Goal: Task Accomplishment & Management: Use online tool/utility

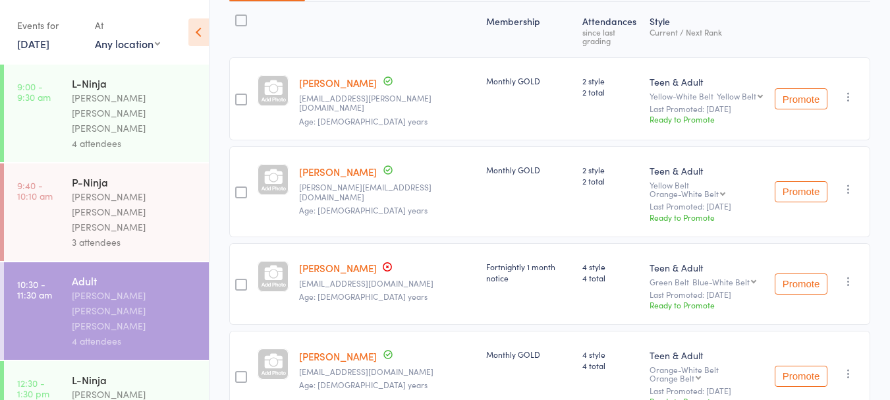
scroll to position [223, 0]
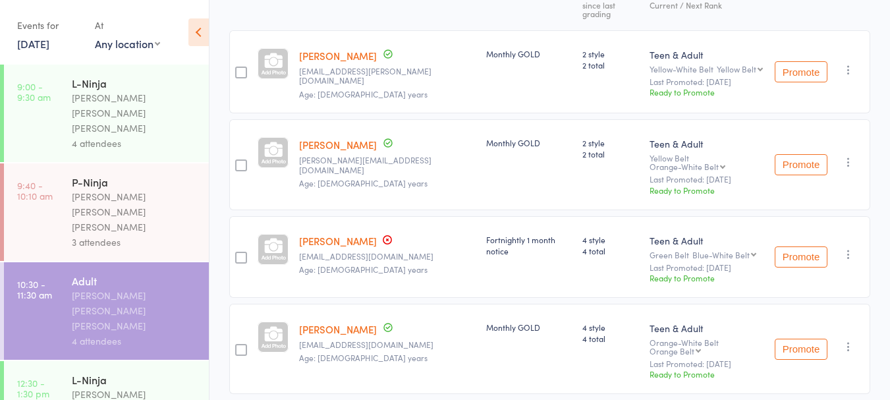
click at [91, 372] on div "L-Ninja" at bounding box center [135, 379] width 126 height 14
click at [146, 372] on div "L-Ninja" at bounding box center [135, 379] width 126 height 14
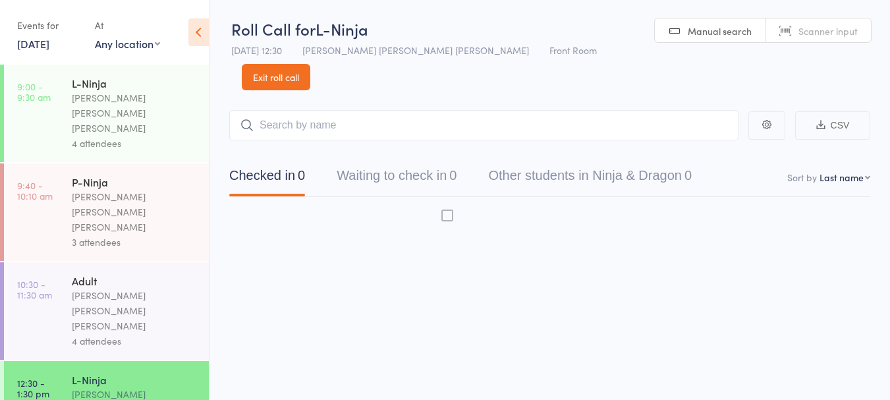
scroll to position [1, 0]
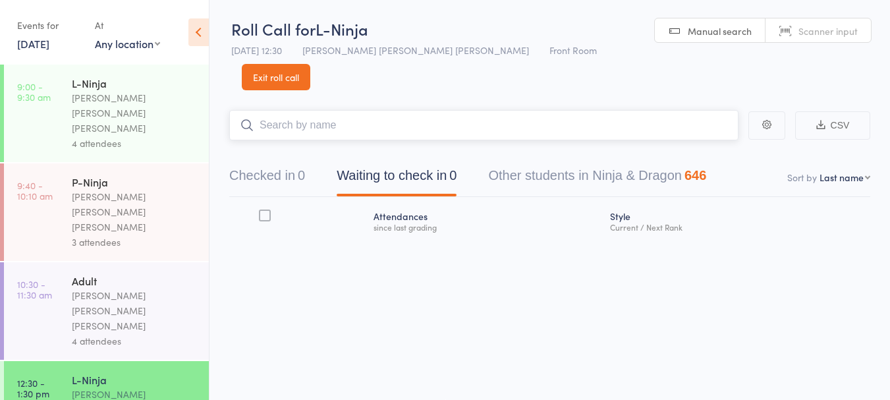
click at [275, 161] on button "Checked in 0" at bounding box center [267, 178] width 76 height 35
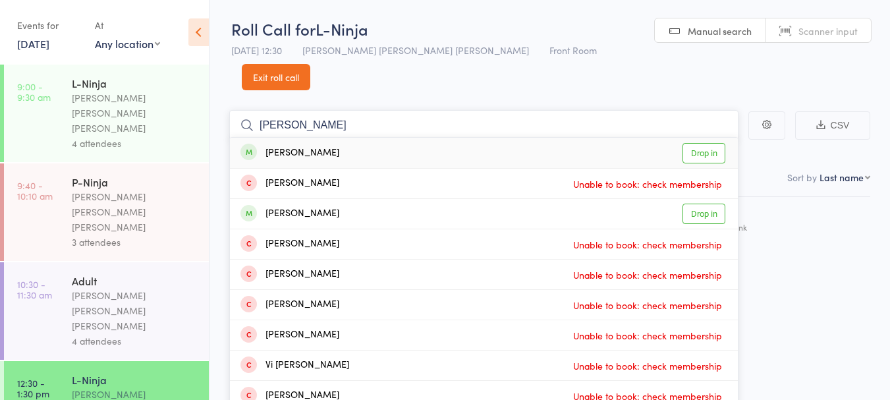
type input "lucas"
click at [696, 204] on link "Drop in" at bounding box center [703, 214] width 43 height 20
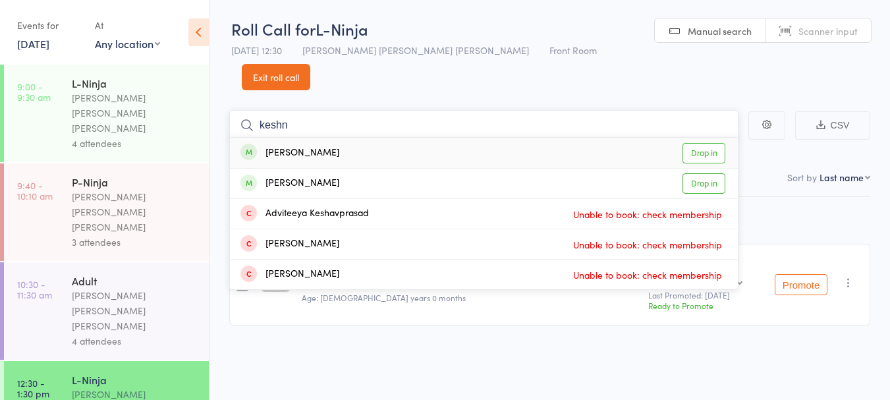
type input "keshn"
click at [699, 143] on link "Drop in" at bounding box center [703, 153] width 43 height 20
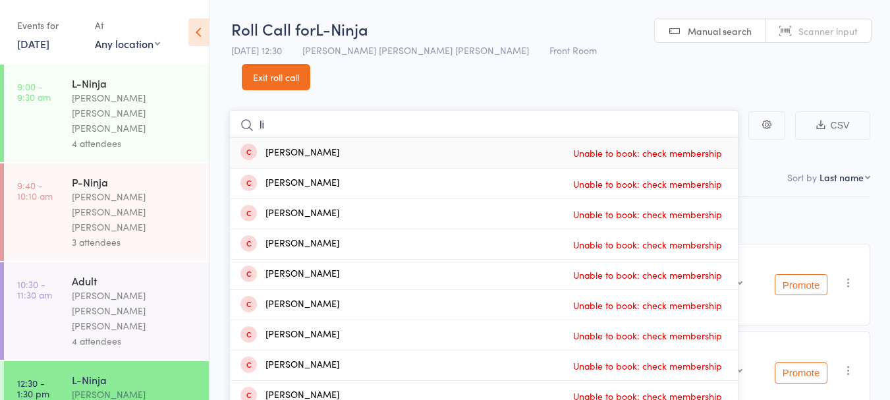
type input "l"
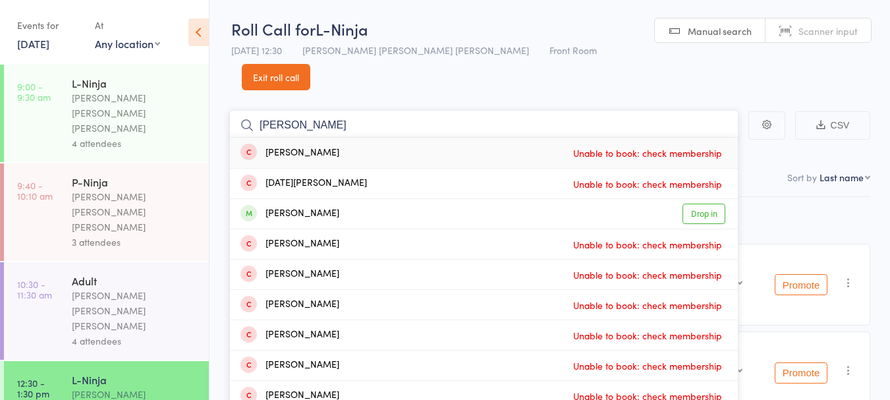
type input "leonardo"
click at [339, 206] on div "[PERSON_NAME]" at bounding box center [289, 213] width 99 height 15
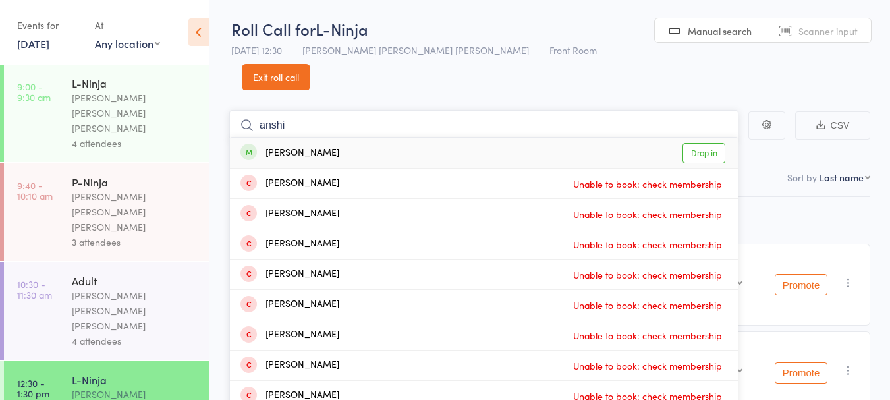
type input "anshi"
click at [277, 146] on div "[PERSON_NAME]" at bounding box center [289, 153] width 99 height 15
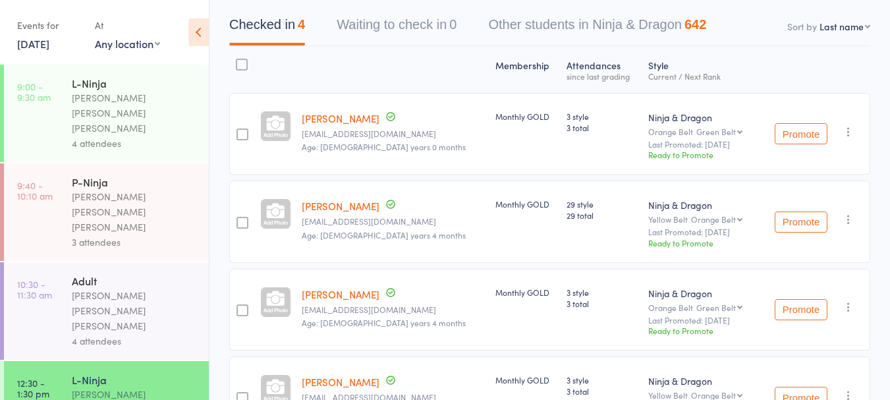
scroll to position [0, 0]
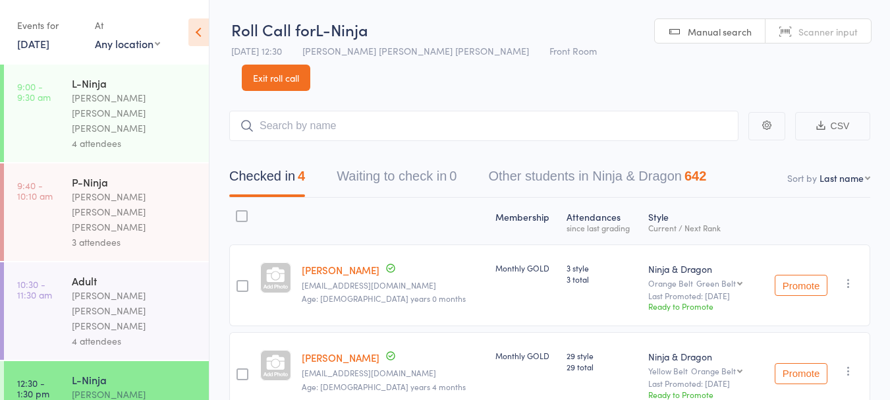
click at [310, 65] on link "Exit roll call" at bounding box center [276, 78] width 68 height 26
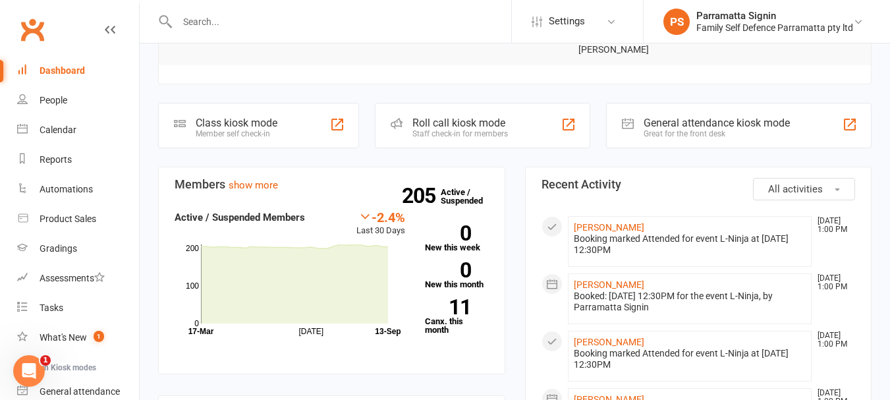
scroll to position [317, 0]
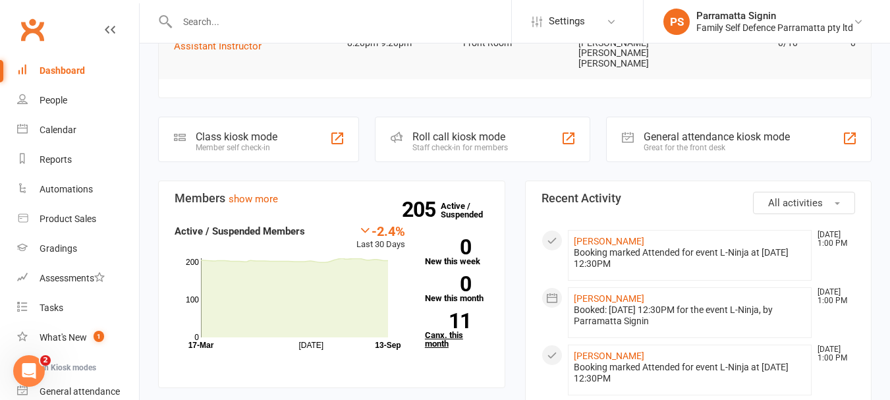
click at [461, 313] on link "11 Canx. this month" at bounding box center [457, 330] width 64 height 35
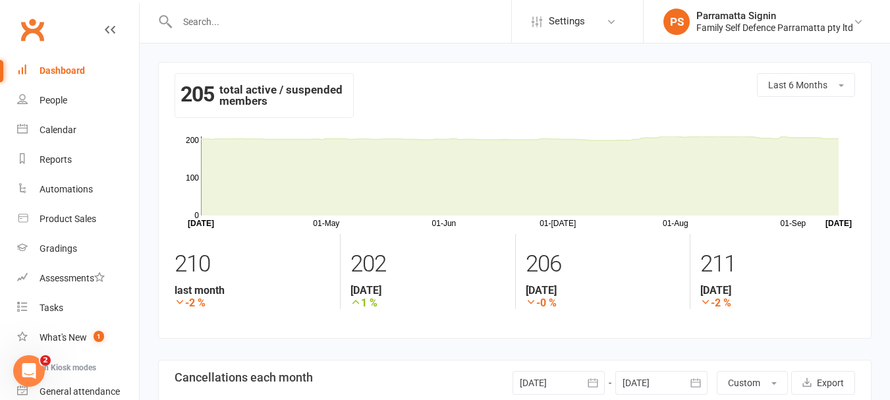
click at [83, 68] on div "Dashboard" at bounding box center [62, 70] width 45 height 11
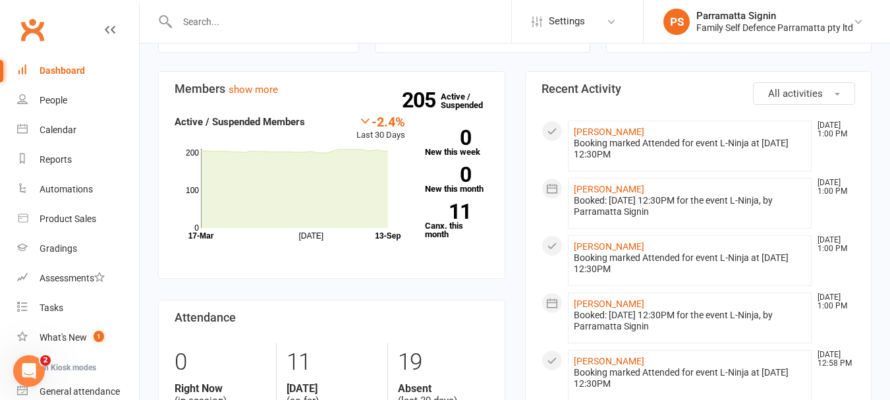
scroll to position [446, 0]
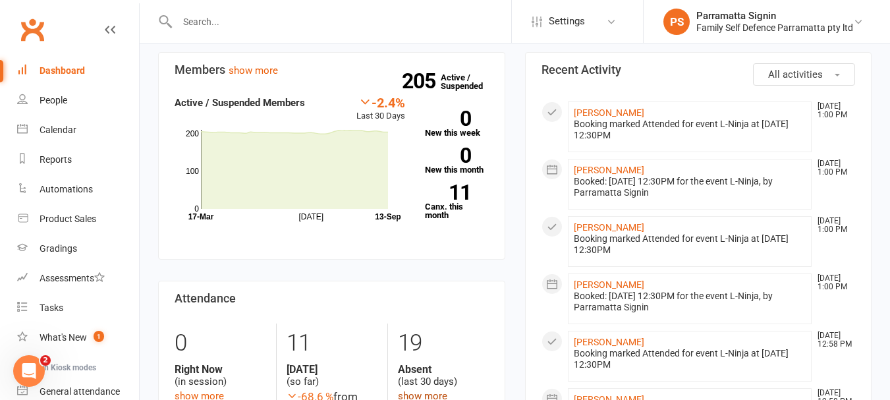
click at [433, 390] on link "show more" at bounding box center [422, 396] width 49 height 12
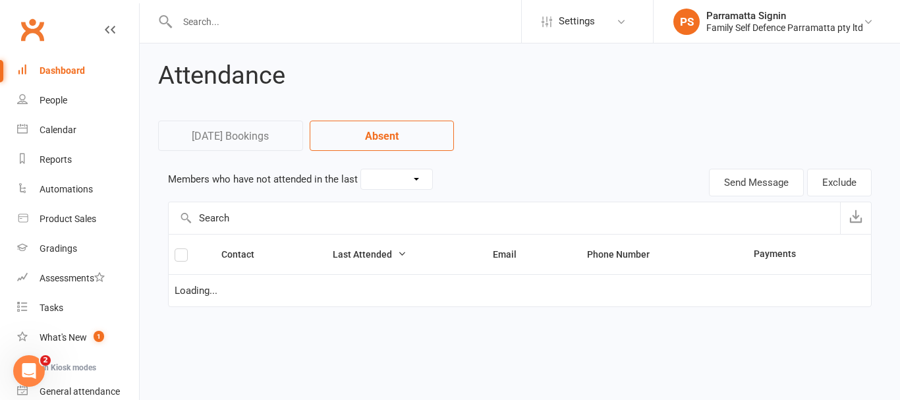
select select "30"
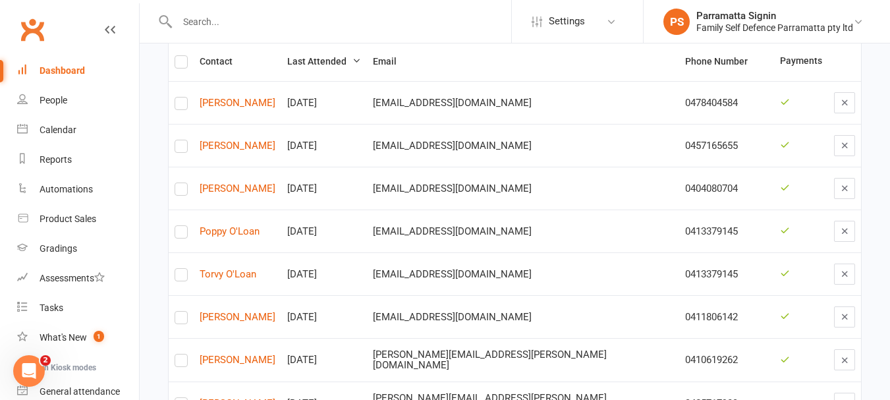
scroll to position [194, 0]
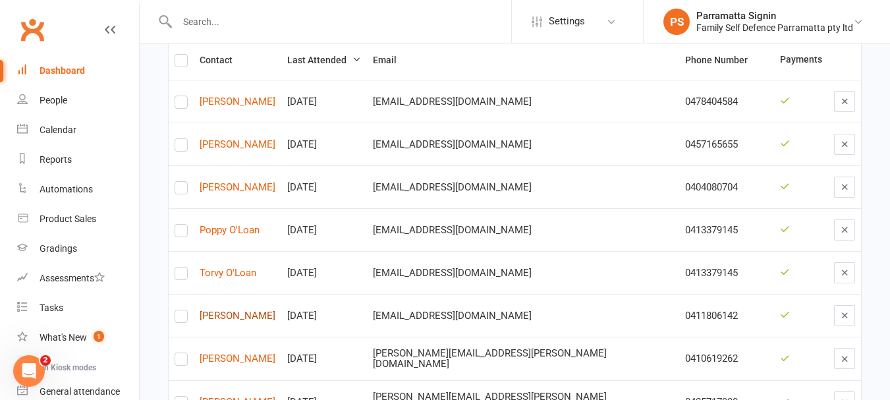
click at [274, 310] on link "Jaishaant Virmani" at bounding box center [238, 315] width 76 height 11
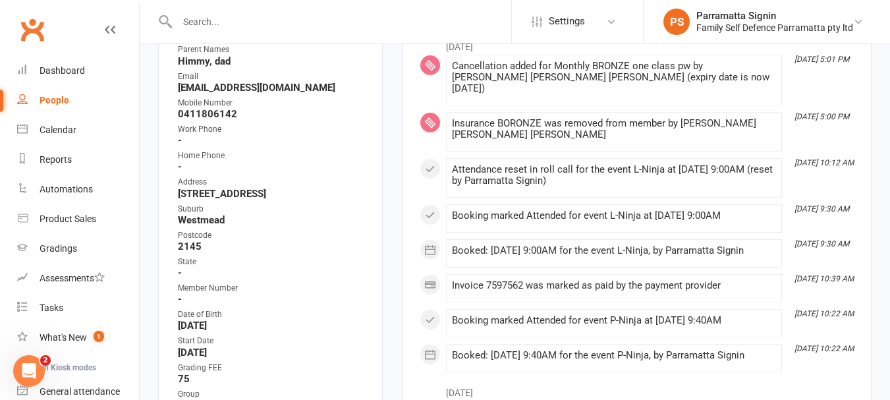
scroll to position [283, 0]
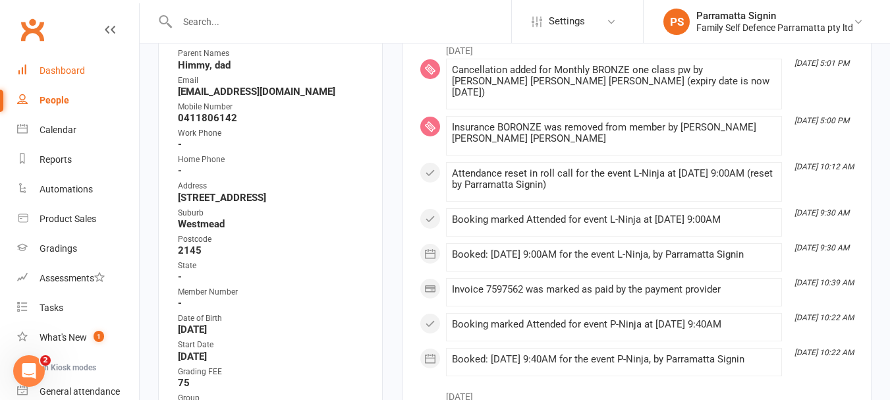
click at [76, 77] on link "Dashboard" at bounding box center [78, 71] width 122 height 30
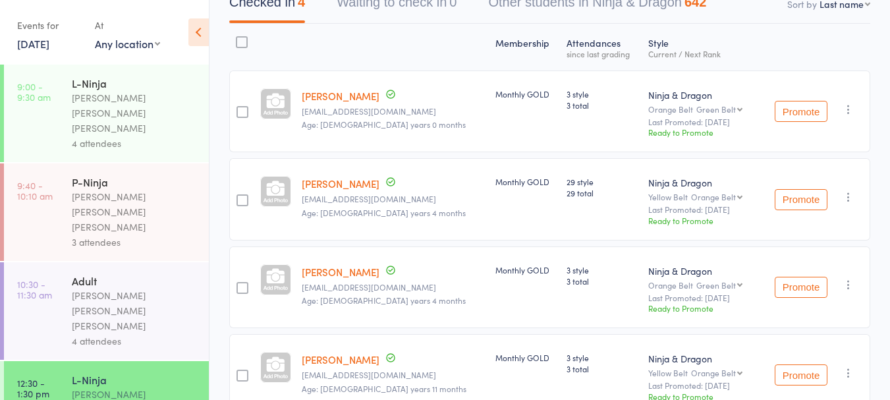
scroll to position [213, 0]
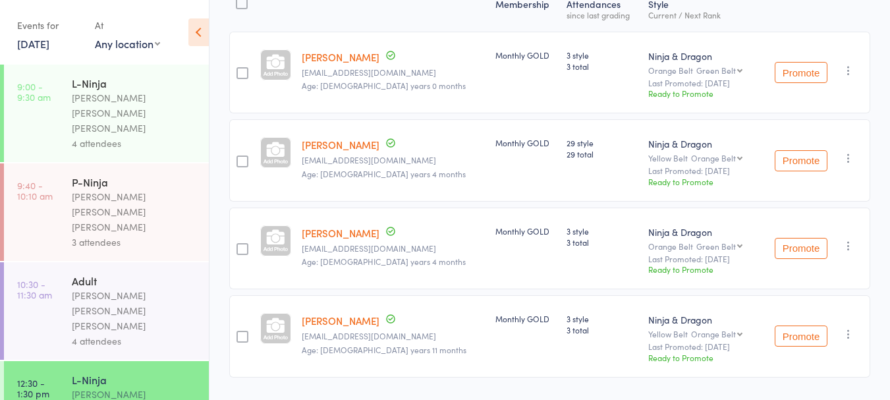
click at [370, 344] on span "Age: 4 years 11 months" at bounding box center [384, 349] width 165 height 11
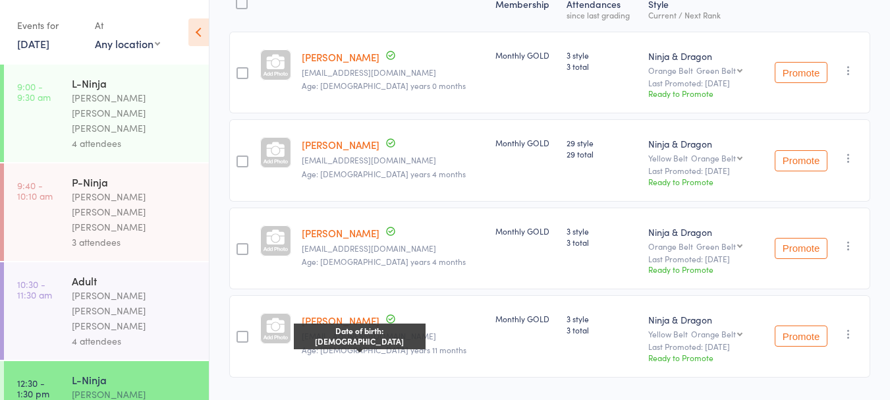
click at [421, 381] on div "Membership Atten­dances since last grading Style Current / Next Rank Lucas Arda…" at bounding box center [549, 210] width 641 height 451
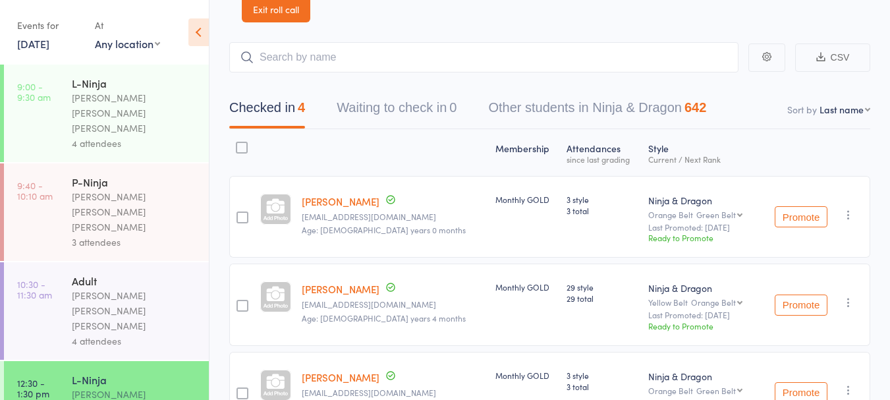
scroll to position [64, 0]
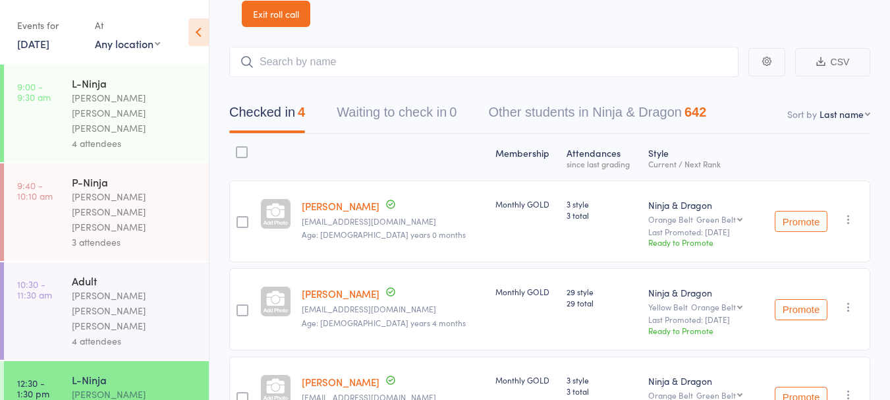
click at [377, 317] on span "Age: 6 years 4 months" at bounding box center [384, 322] width 164 height 11
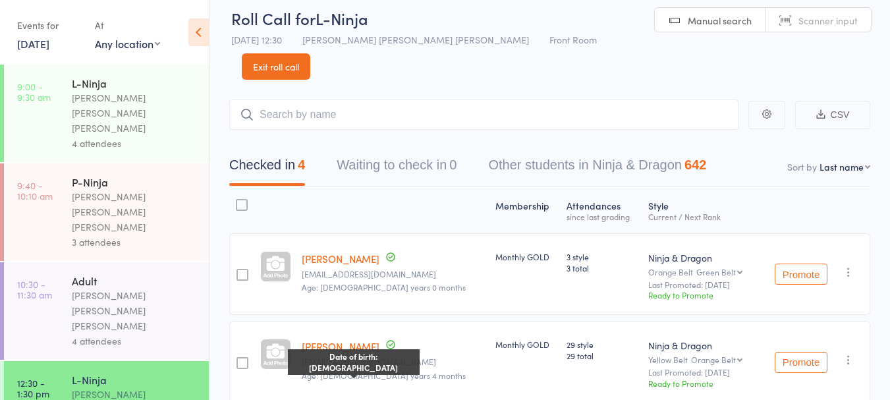
scroll to position [0, 0]
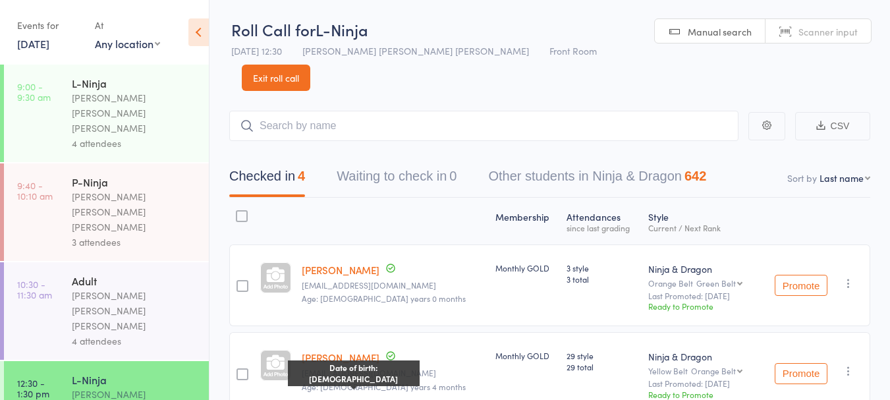
click at [388, 207] on div at bounding box center [393, 221] width 194 height 35
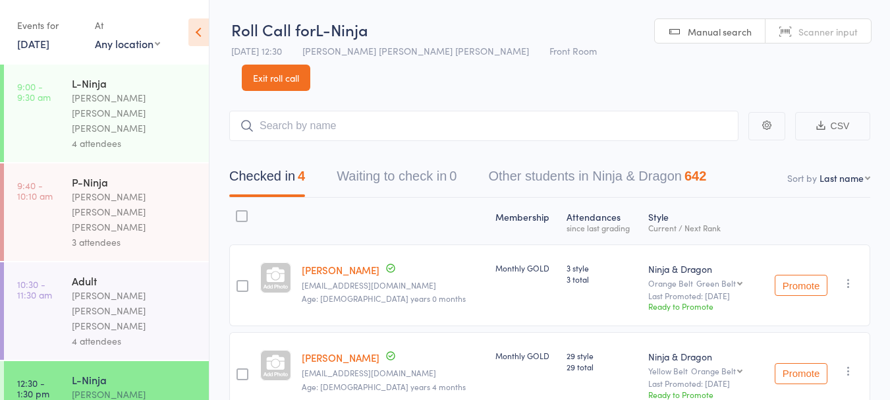
click at [310, 65] on link "Exit roll call" at bounding box center [276, 78] width 68 height 26
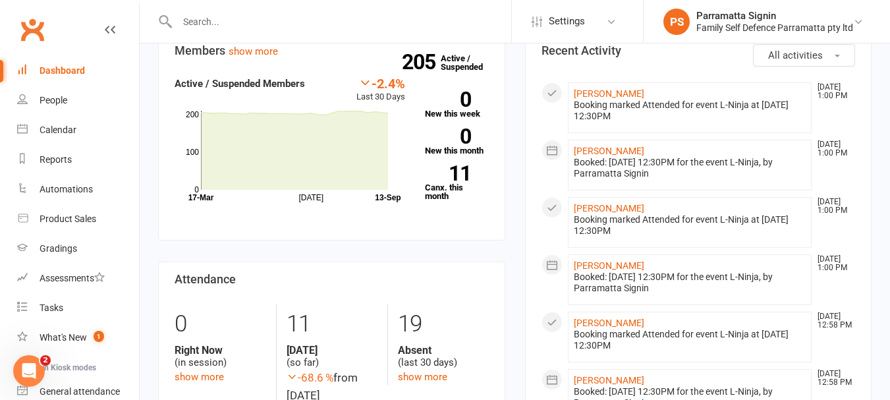
scroll to position [483, 0]
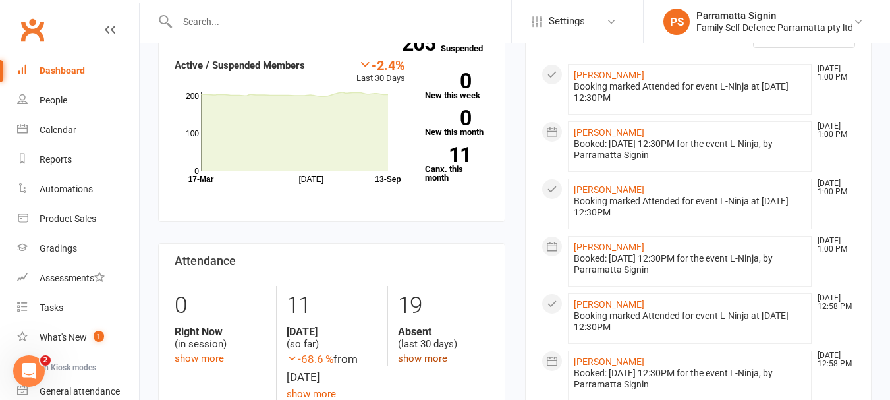
click at [439, 352] on link "show more" at bounding box center [422, 358] width 49 height 12
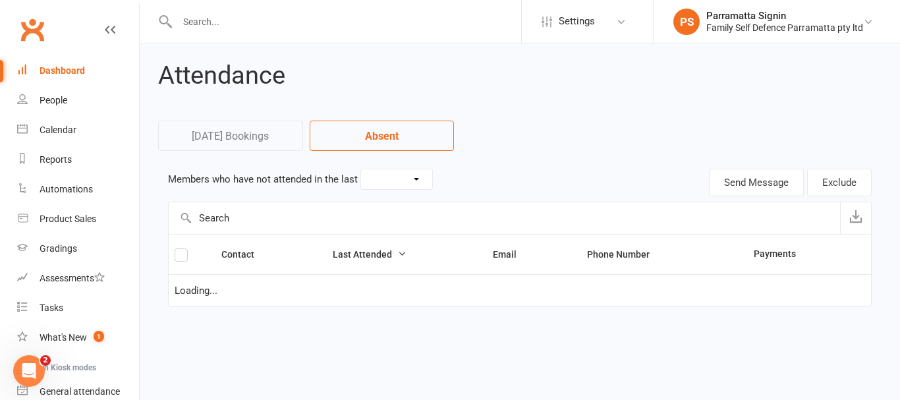
select select "30"
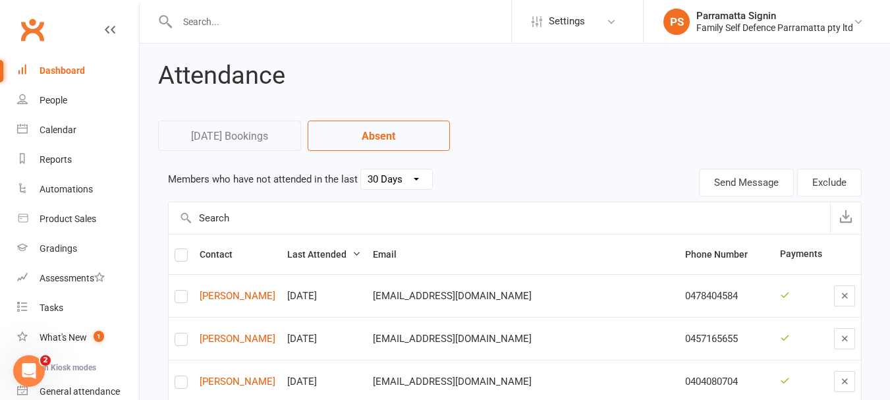
click at [55, 70] on div "Dashboard" at bounding box center [62, 70] width 45 height 11
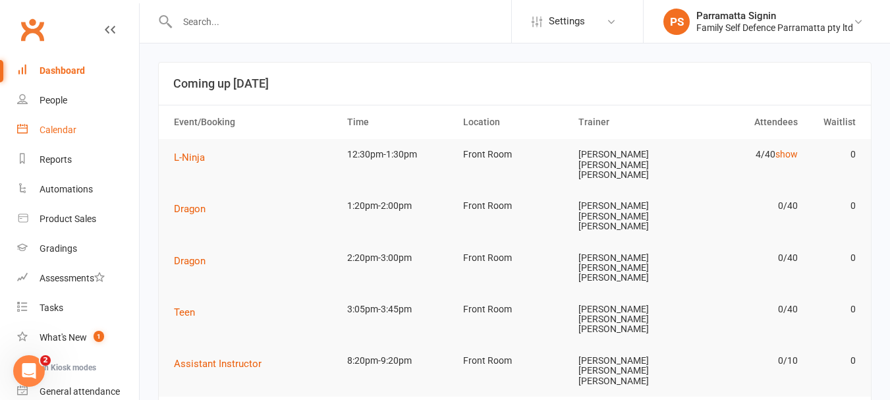
click at [34, 118] on link "Calendar" at bounding box center [78, 130] width 122 height 30
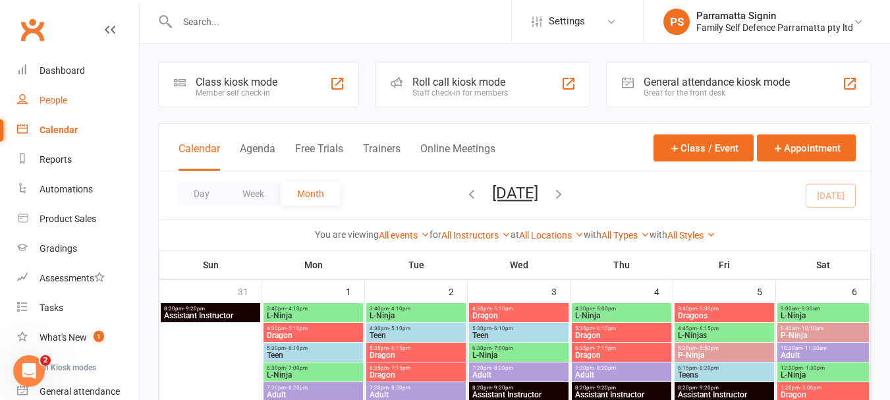
click at [47, 111] on link "People" at bounding box center [78, 101] width 122 height 30
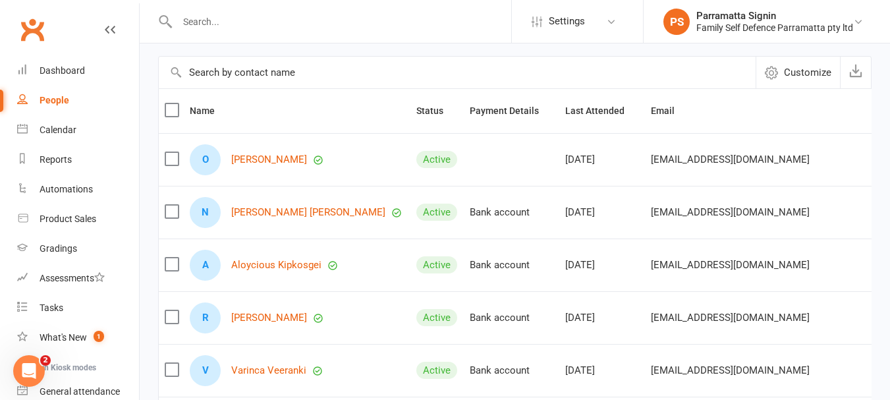
scroll to position [103, 0]
click at [275, 270] on link "Aloycious Kipkosgei" at bounding box center [276, 264] width 90 height 11
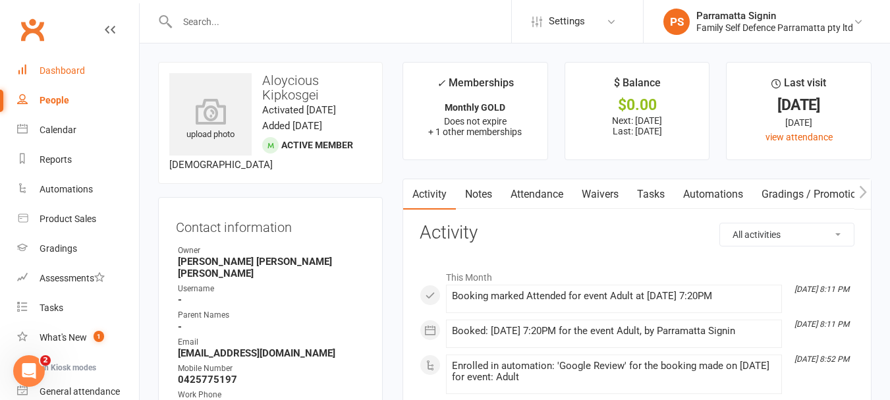
click at [57, 70] on div "Dashboard" at bounding box center [62, 70] width 45 height 11
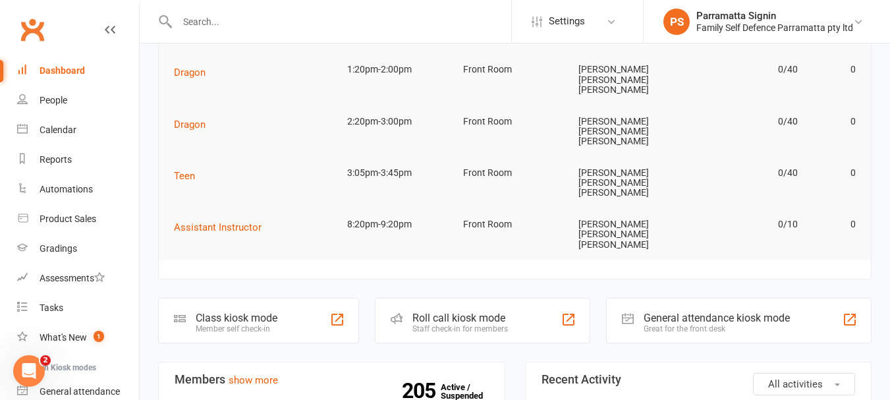
scroll to position [136, 0]
click at [507, 325] on div "Staff check-in for members" at bounding box center [460, 329] width 96 height 9
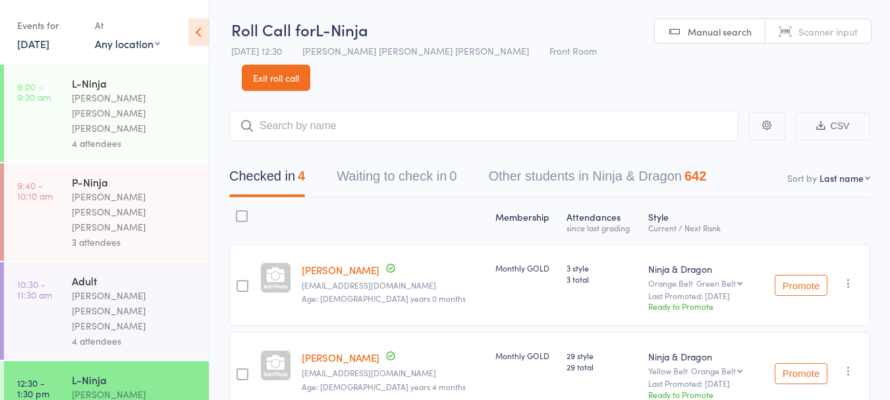
click at [32, 46] on link "[DATE]" at bounding box center [33, 43] width 32 height 14
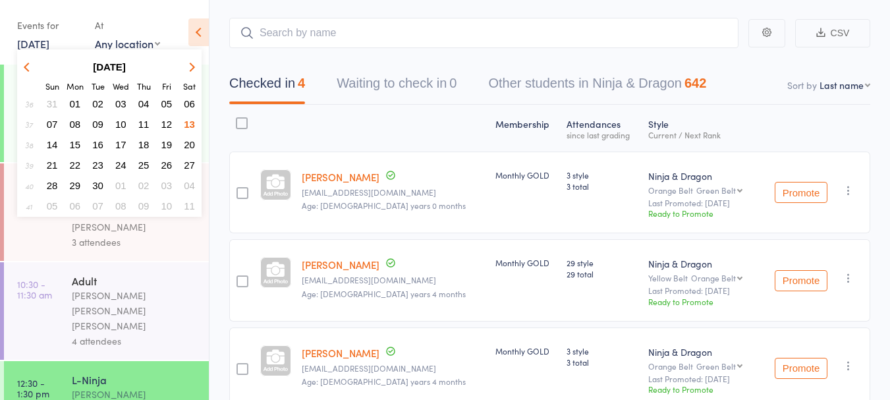
scroll to position [98, 0]
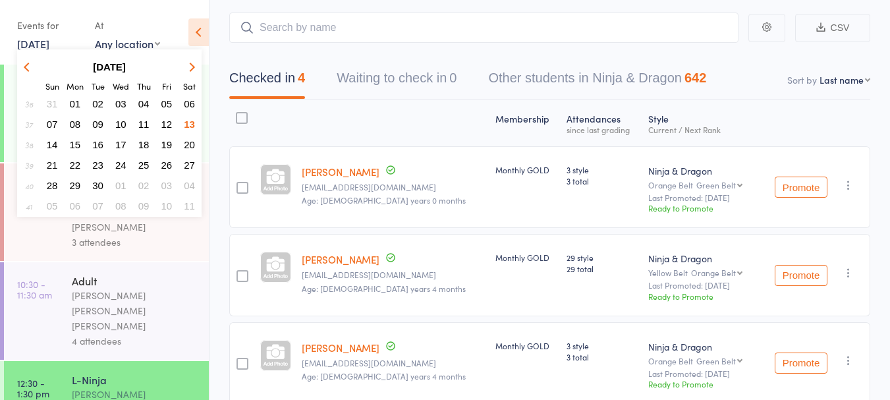
click at [299, 105] on div at bounding box center [393, 122] width 194 height 35
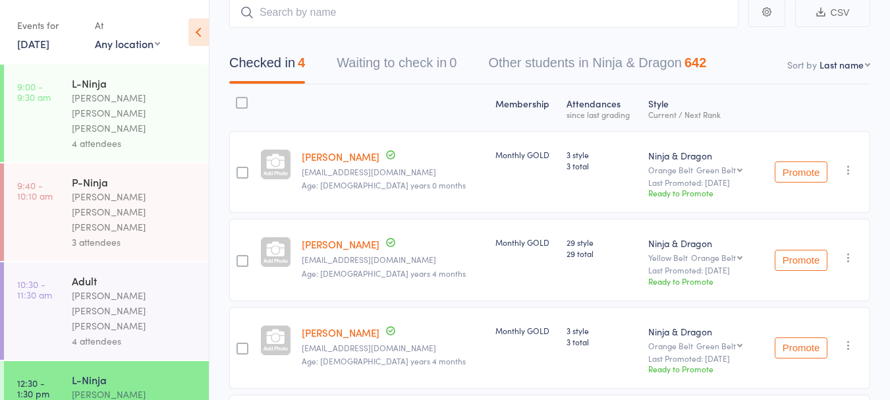
scroll to position [0, 0]
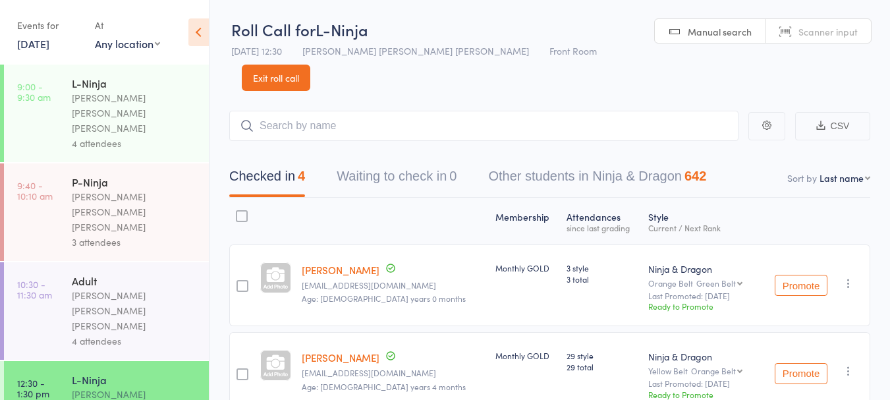
click at [310, 65] on link "Exit roll call" at bounding box center [276, 78] width 68 height 26
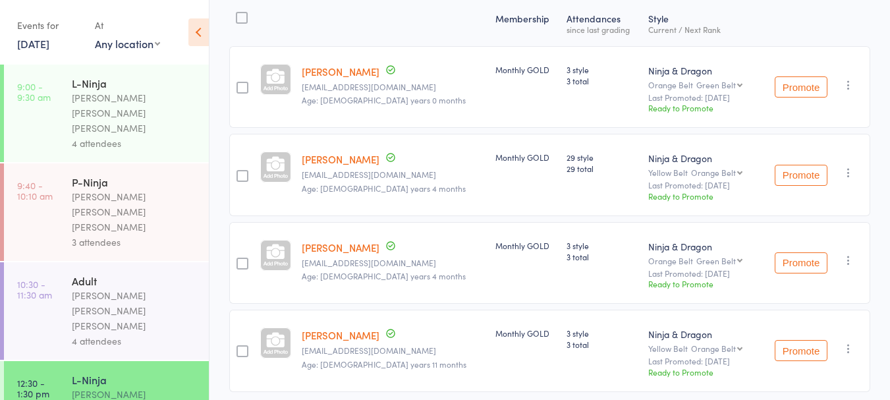
scroll to position [223, 0]
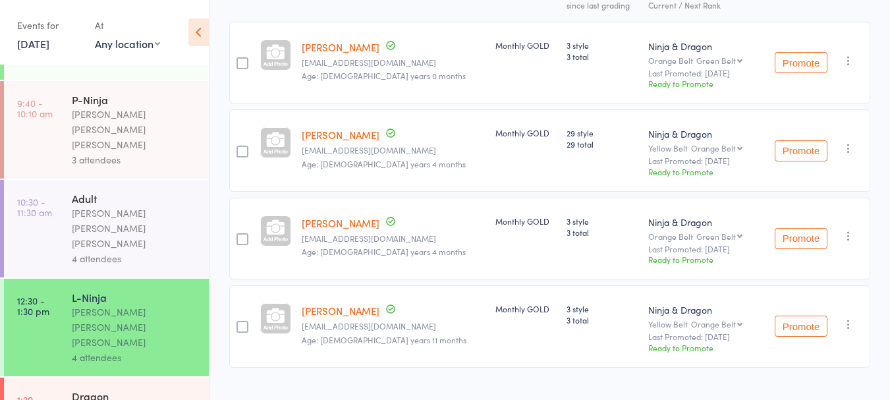
scroll to position [84, 0]
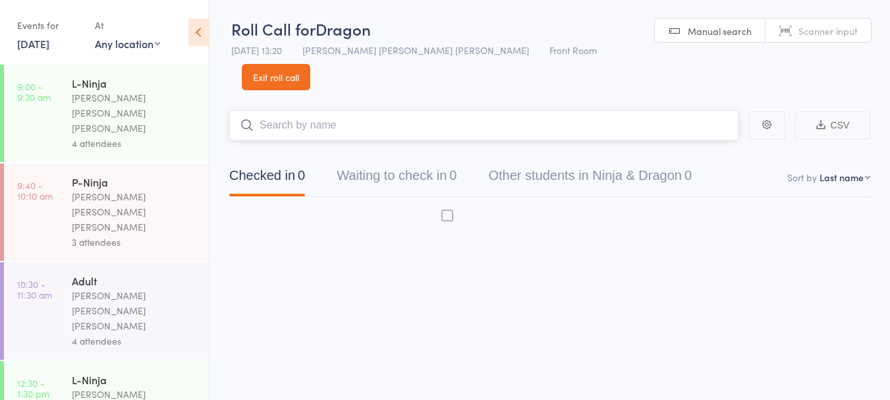
scroll to position [1, 0]
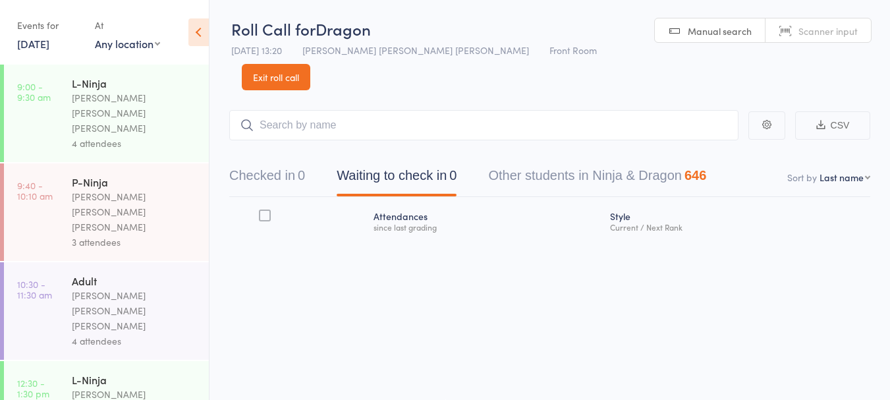
click at [86, 372] on div "L-Ninja" at bounding box center [135, 379] width 126 height 14
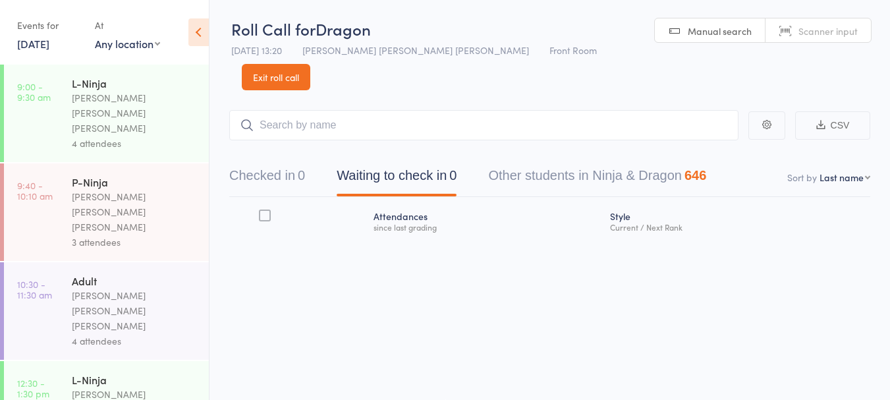
click at [271, 161] on button "Checked in 0" at bounding box center [267, 178] width 76 height 35
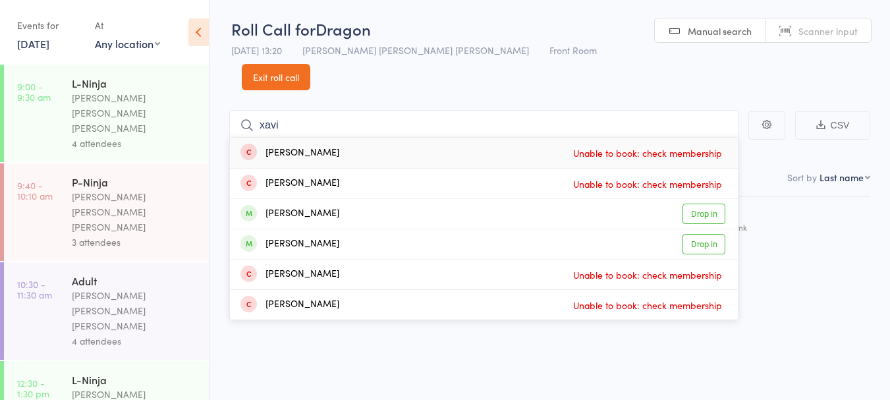
type input "xavi"
click at [698, 234] on link "Drop in" at bounding box center [703, 244] width 43 height 20
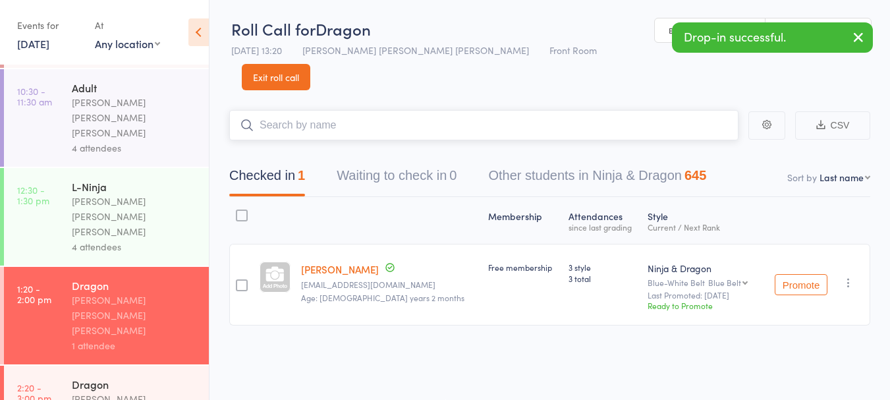
scroll to position [213, 0]
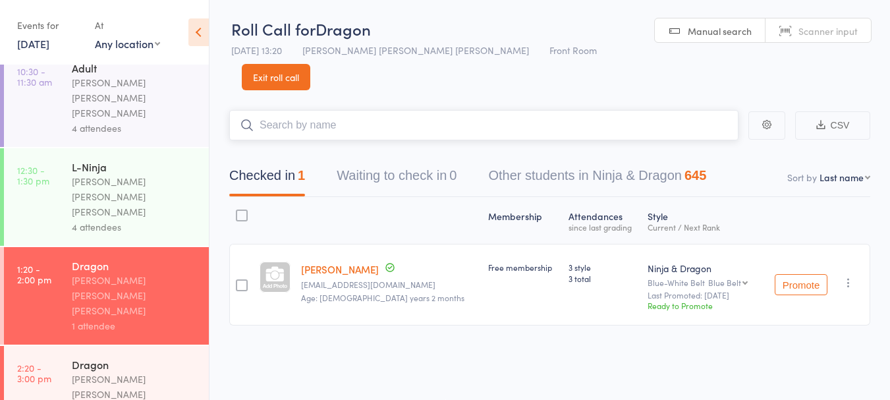
click at [489, 110] on input "search" at bounding box center [483, 125] width 509 height 30
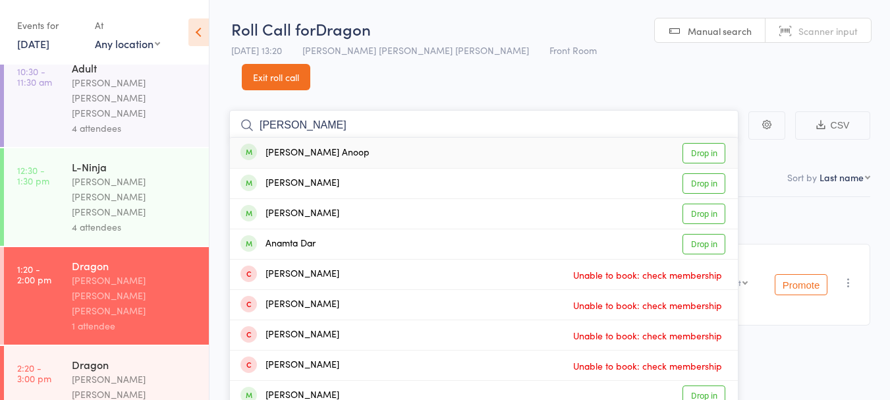
type input "[PERSON_NAME]"
click at [344, 138] on div "[PERSON_NAME] Anoop Drop in" at bounding box center [484, 153] width 508 height 30
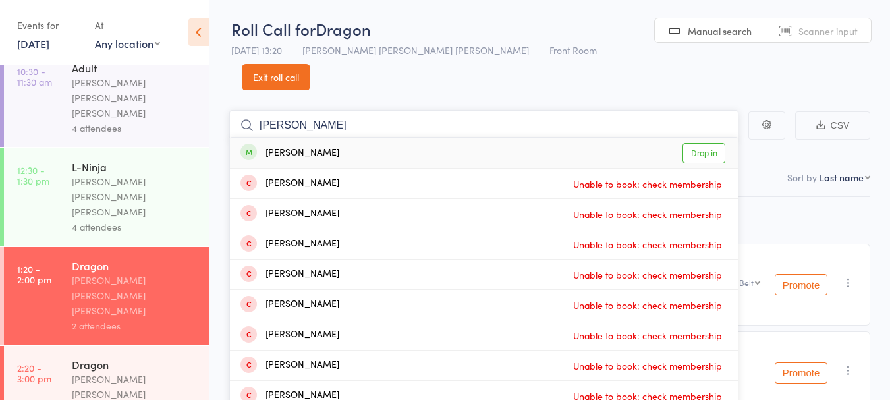
type input "[PERSON_NAME]"
click at [405, 138] on div "[PERSON_NAME] Drop in" at bounding box center [484, 153] width 508 height 30
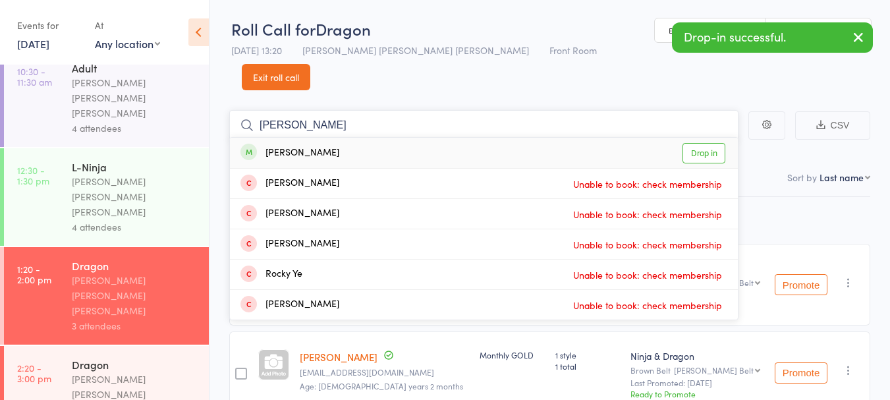
type input "[PERSON_NAME]"
click at [389, 138] on div "[PERSON_NAME] Drop in" at bounding box center [484, 153] width 508 height 30
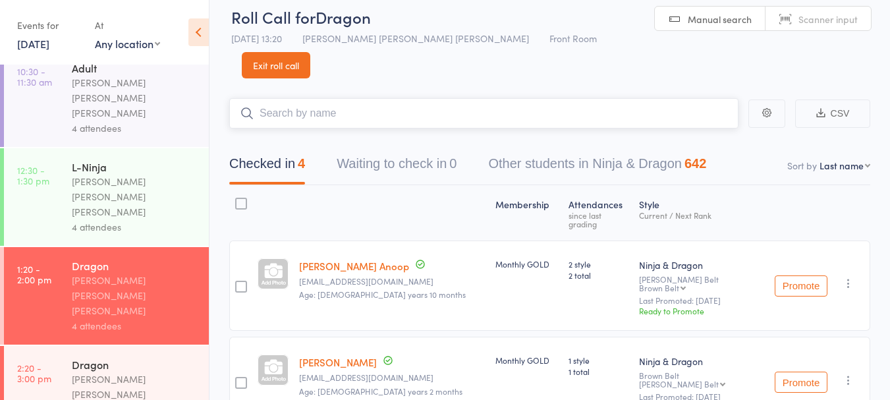
scroll to position [0, 0]
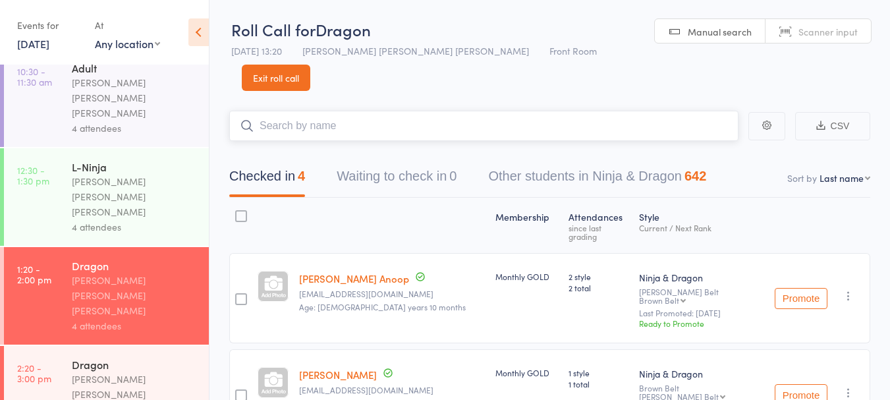
click at [368, 111] on input "search" at bounding box center [483, 126] width 509 height 30
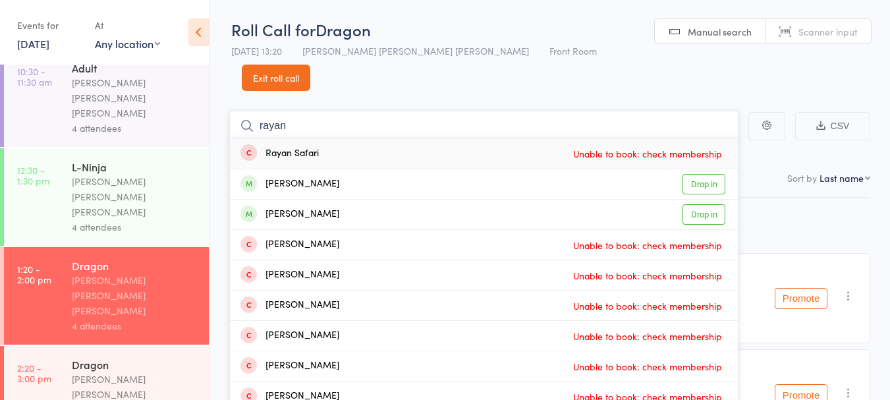
type input "rayan"
click at [712, 174] on link "Drop in" at bounding box center [703, 184] width 43 height 20
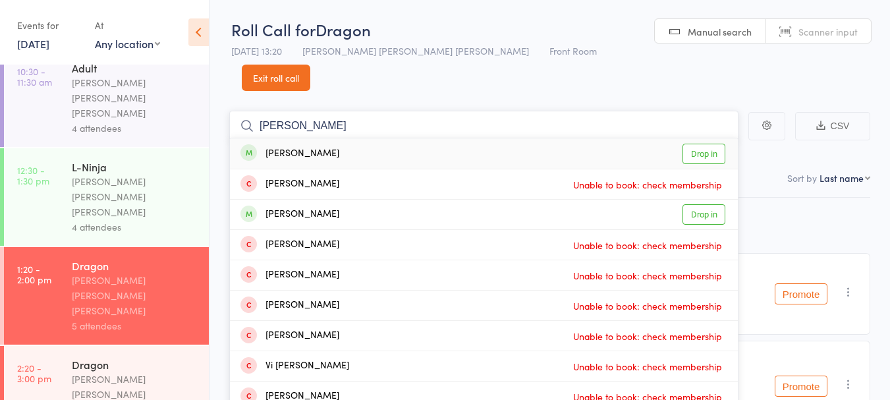
type input "[PERSON_NAME]"
click at [706, 144] on link "Drop in" at bounding box center [703, 154] width 43 height 20
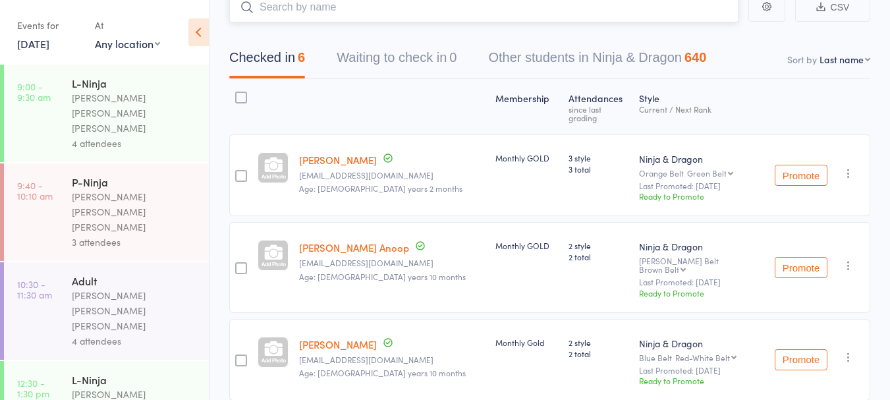
scroll to position [117, 0]
click at [44, 40] on link "[DATE]" at bounding box center [33, 43] width 32 height 14
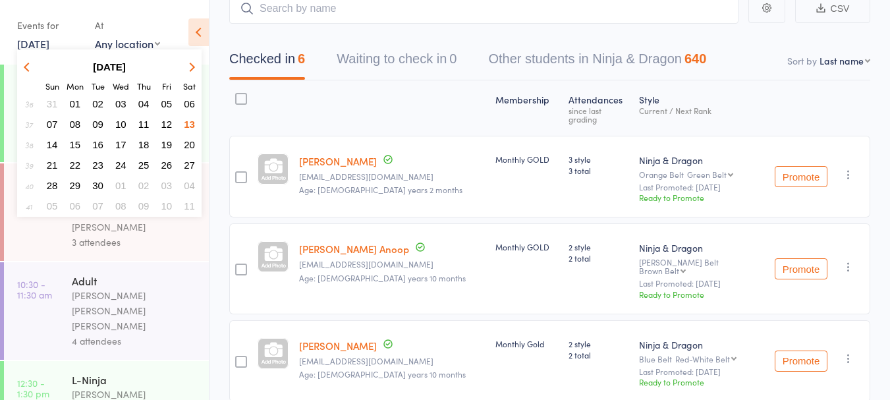
click at [192, 98] on span "06" at bounding box center [189, 103] width 11 height 11
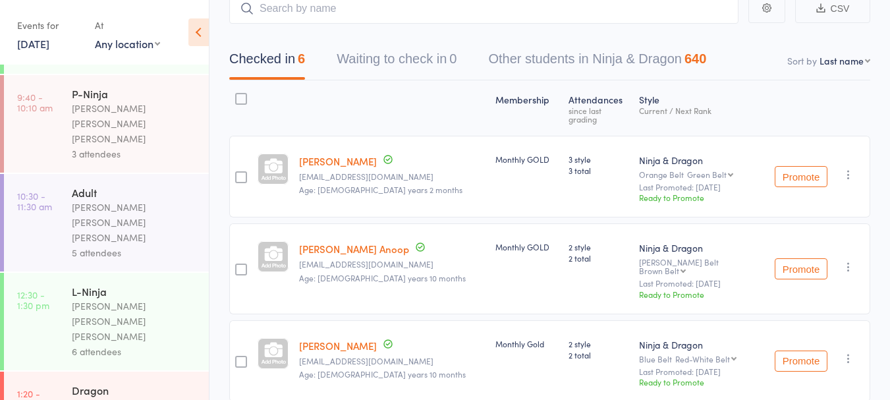
scroll to position [0, 0]
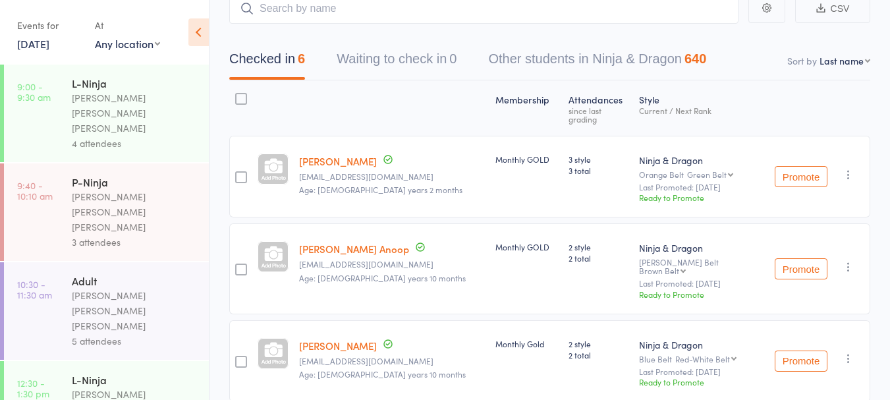
click at [47, 38] on link "[DATE]" at bounding box center [33, 43] width 32 height 14
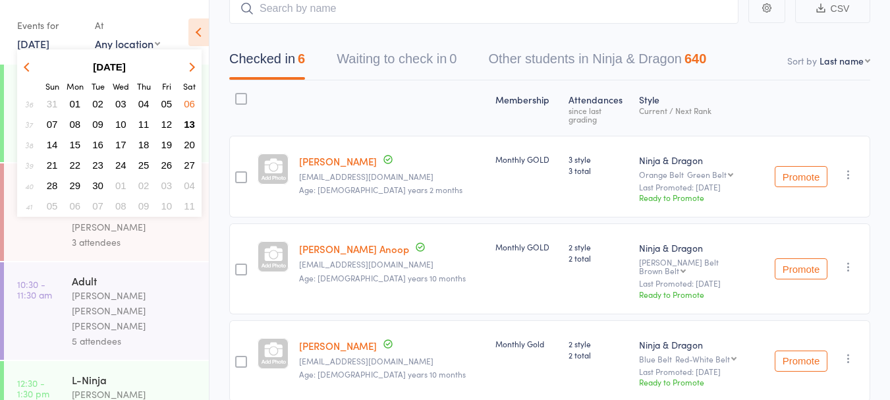
click at [187, 122] on span "13" at bounding box center [189, 124] width 11 height 11
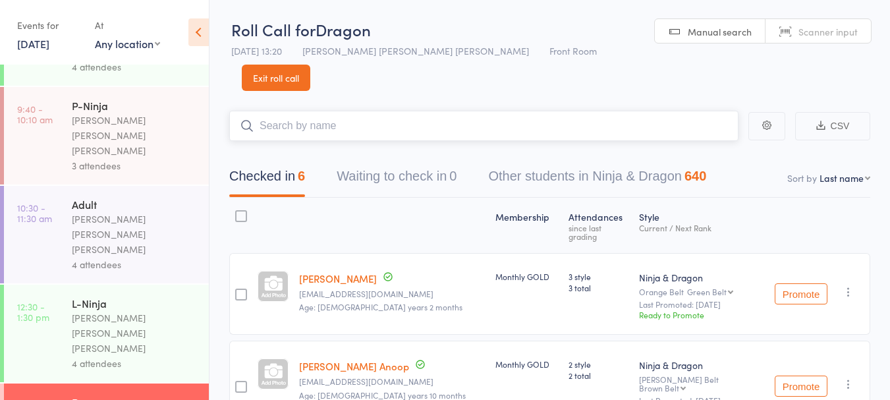
click at [328, 111] on input "search" at bounding box center [483, 126] width 509 height 30
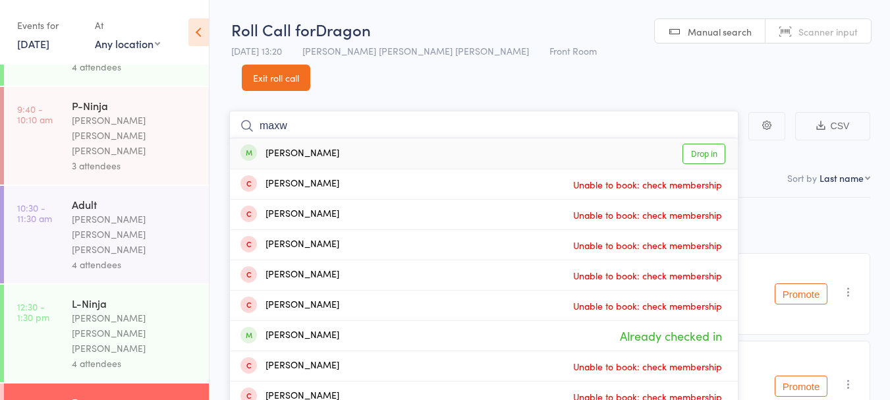
type input "maxw"
click at [375, 138] on div "[PERSON_NAME] Drop in" at bounding box center [484, 153] width 508 height 30
type input "[PERSON_NAME]"
click at [713, 144] on link "Drop in" at bounding box center [703, 154] width 43 height 20
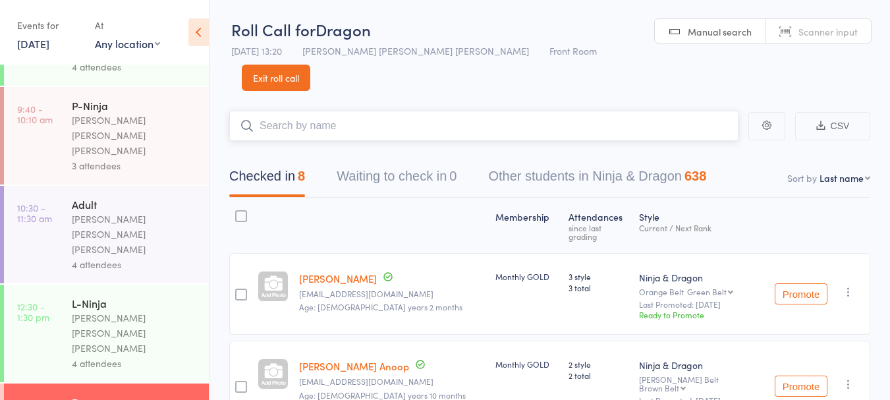
click at [385, 111] on input "search" at bounding box center [483, 126] width 509 height 30
type input "x"
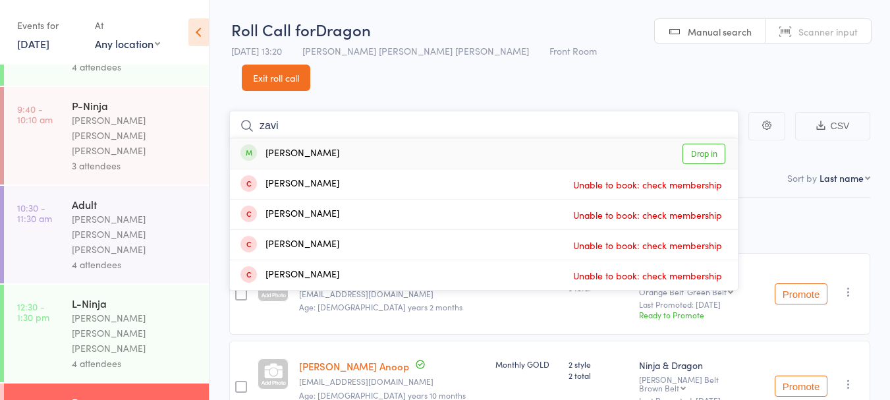
type input "zavi"
click at [706, 144] on link "Drop in" at bounding box center [703, 154] width 43 height 20
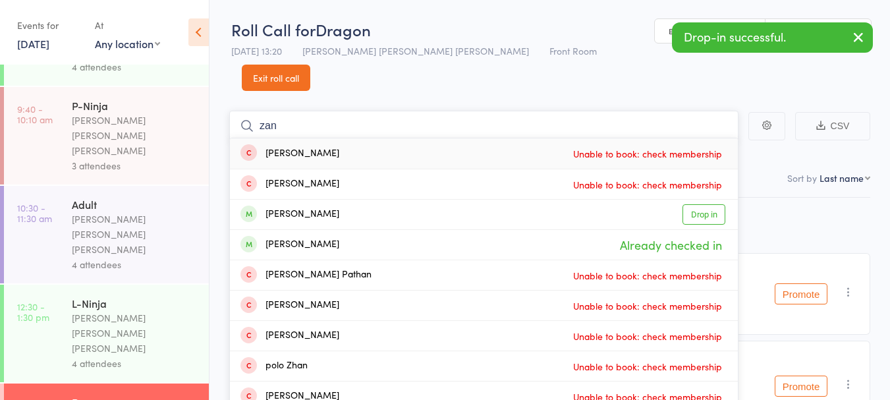
type input "zan"
click at [701, 204] on link "Drop in" at bounding box center [703, 214] width 43 height 20
